Goal: Information Seeking & Learning: Learn about a topic

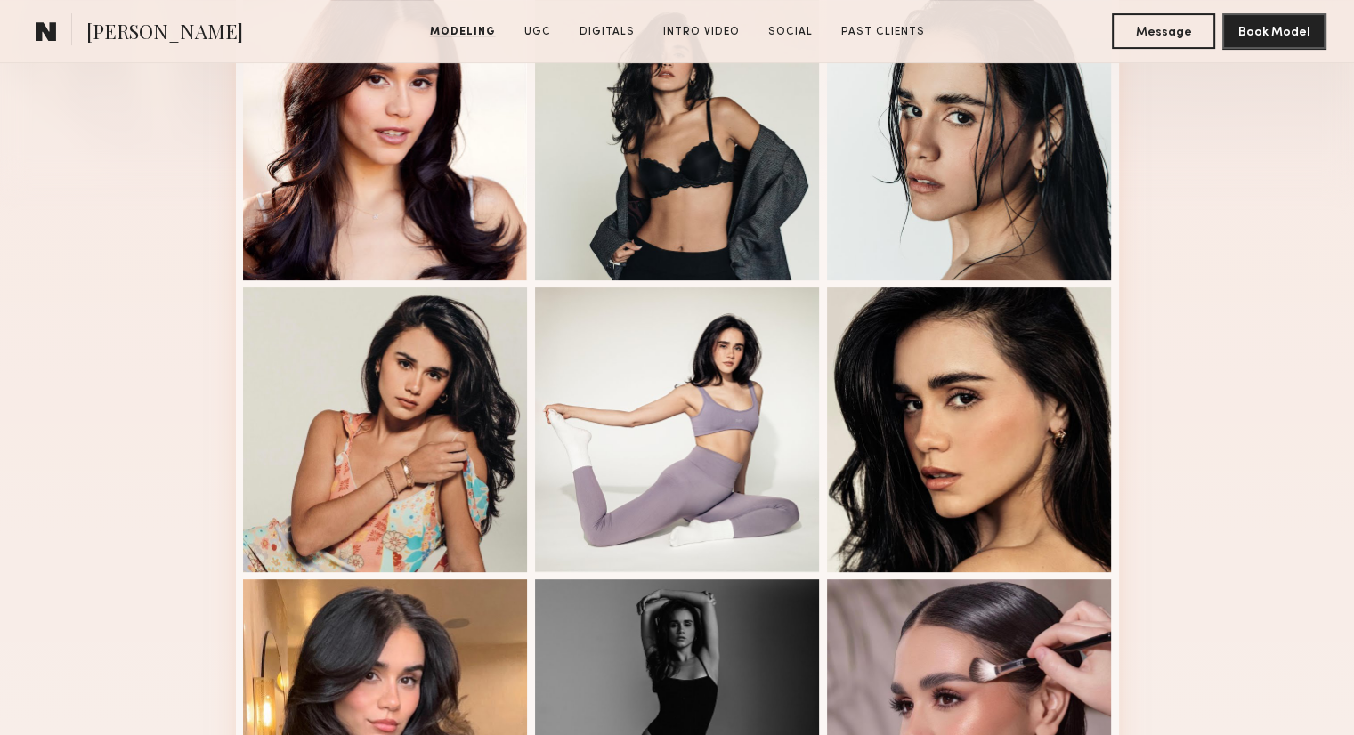
scroll to position [992, 0]
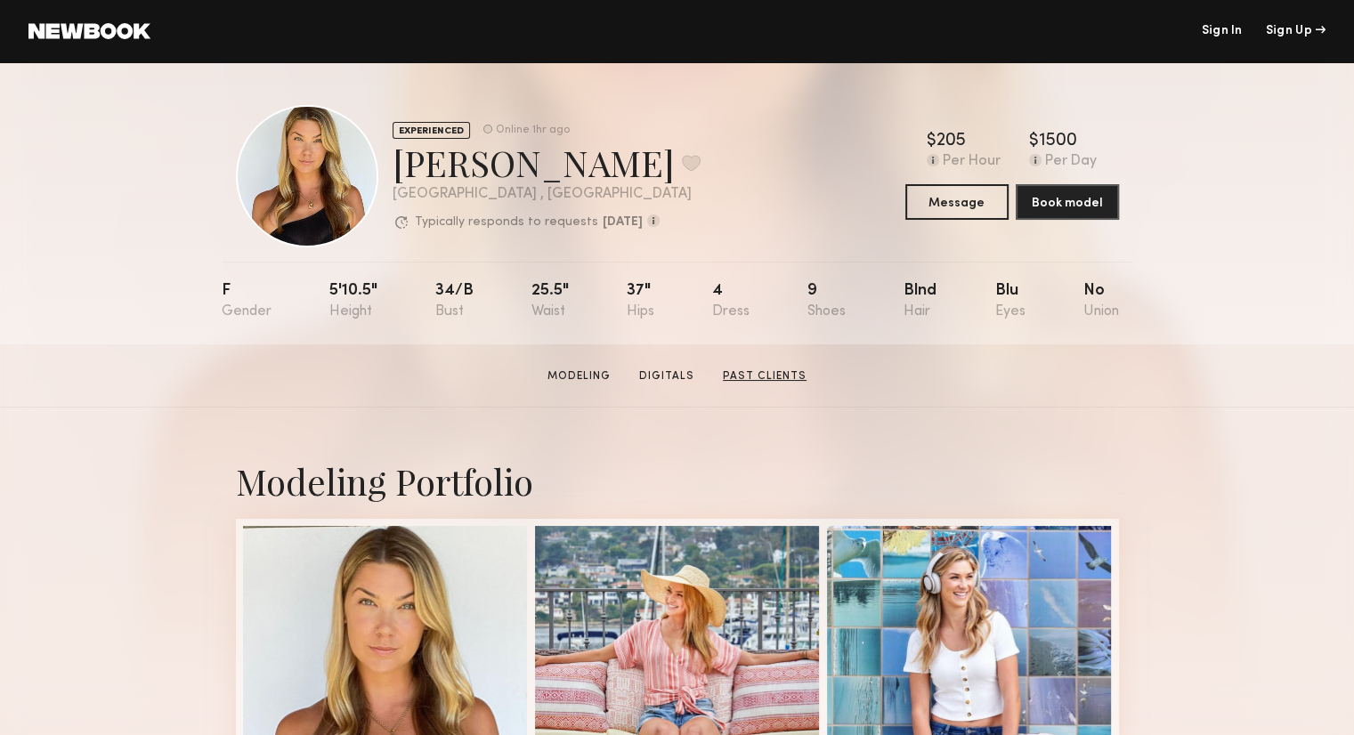
click at [762, 384] on link "Past Clients" at bounding box center [765, 376] width 98 height 16
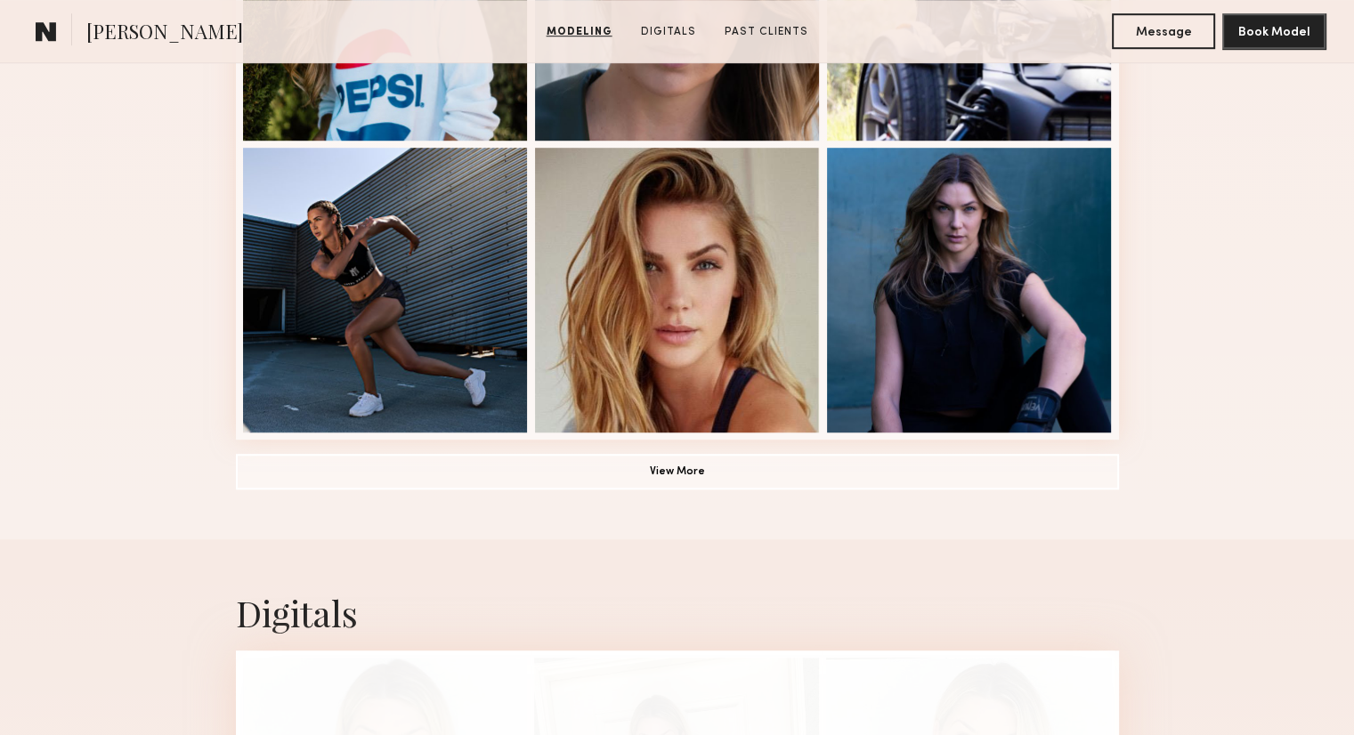
scroll to position [1220, 0]
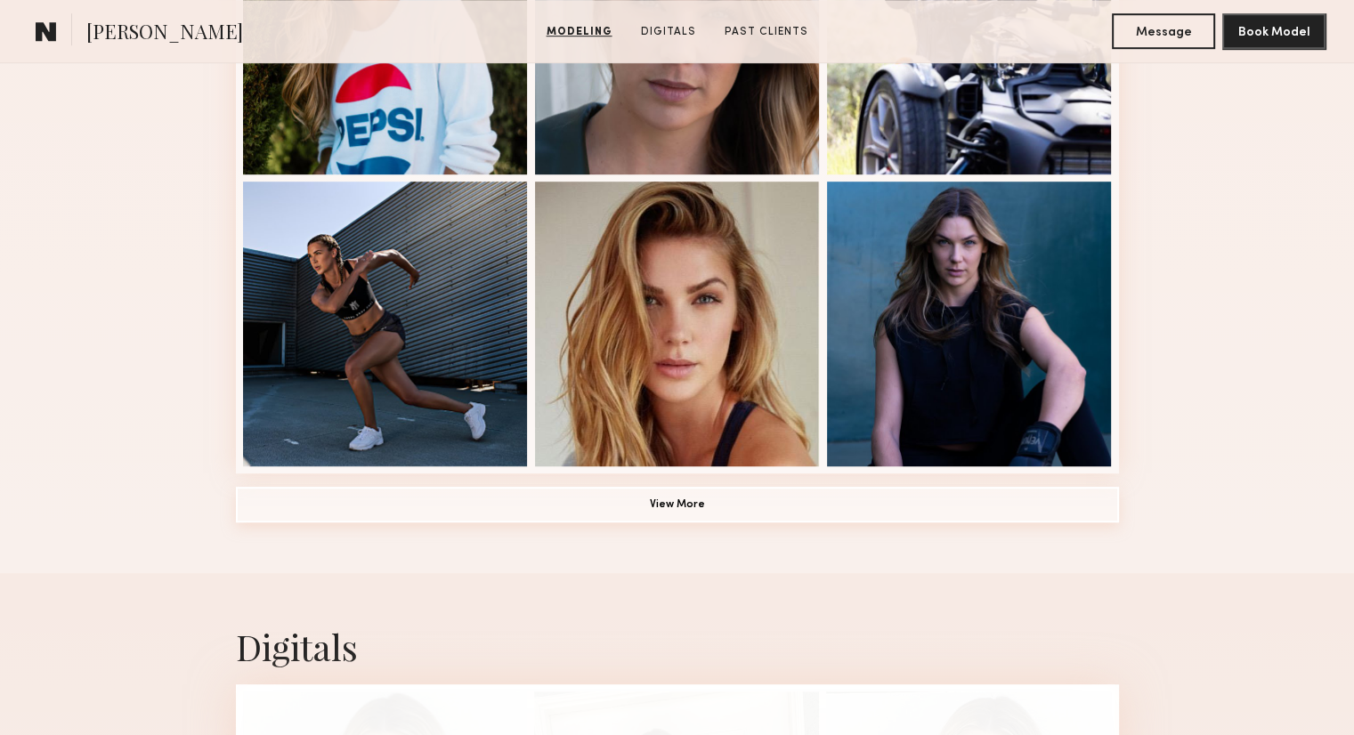
click at [691, 513] on button "View More" at bounding box center [677, 505] width 883 height 36
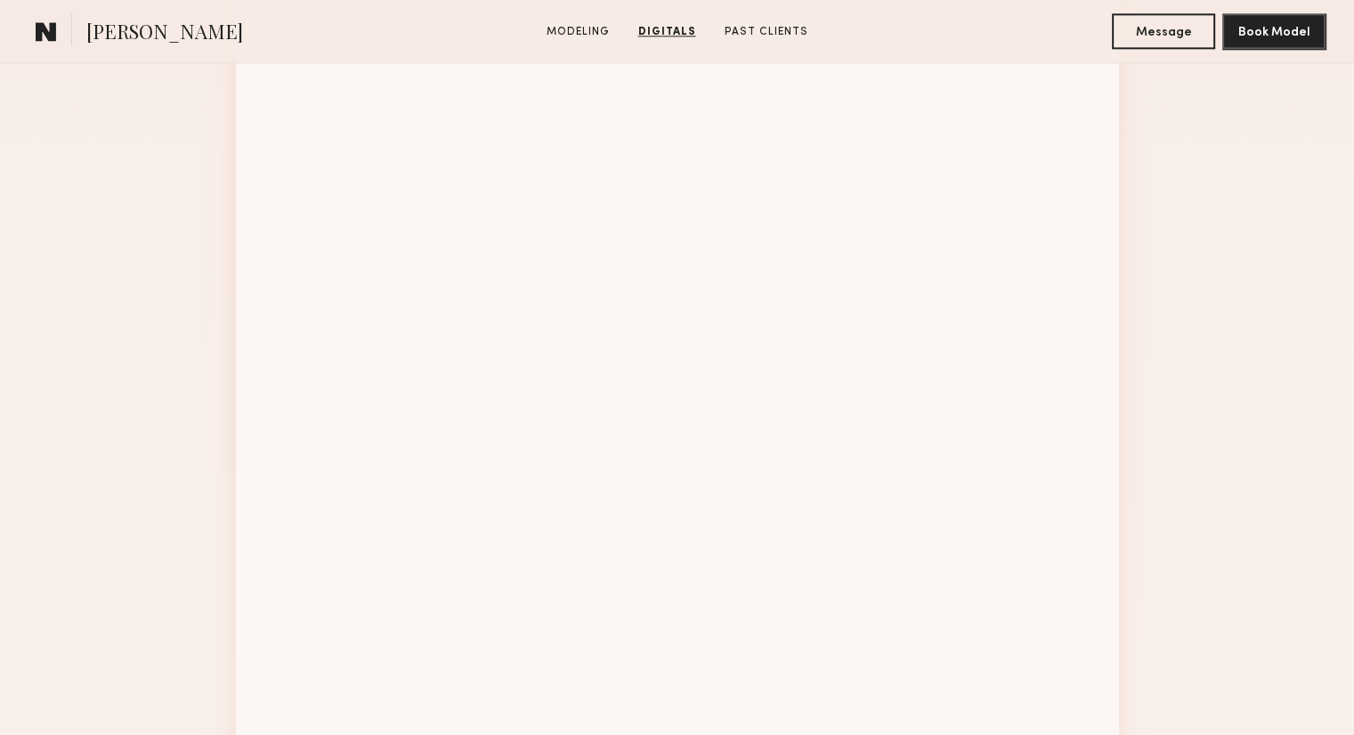
scroll to position [2049, 0]
